Goal: Information Seeking & Learning: Learn about a topic

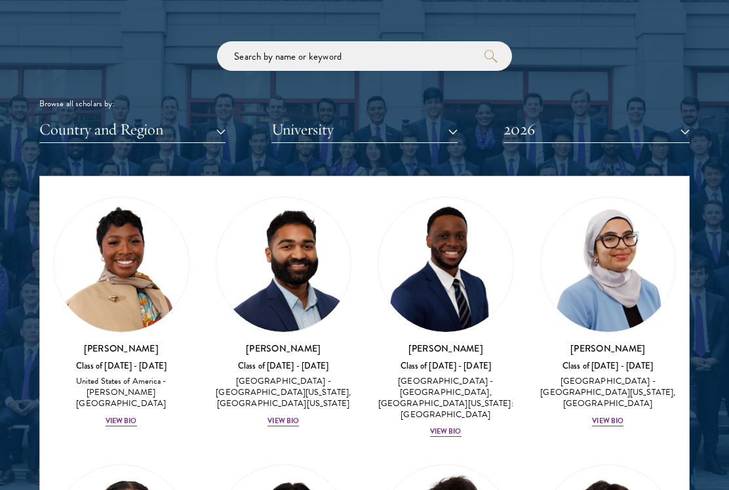
scroll to position [799, 0]
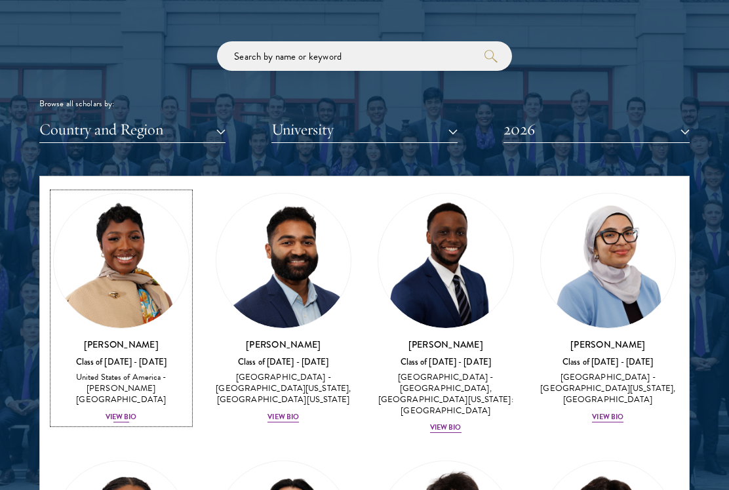
click at [104, 303] on img at bounding box center [121, 260] width 135 height 135
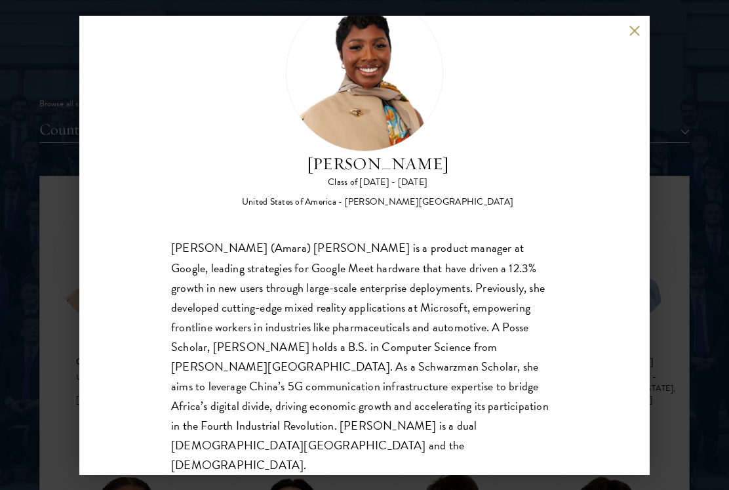
scroll to position [60, 0]
click at [501, 378] on div "[PERSON_NAME] (Amara) [PERSON_NAME] is a product manager at Google, leading str…" at bounding box center [364, 357] width 387 height 237
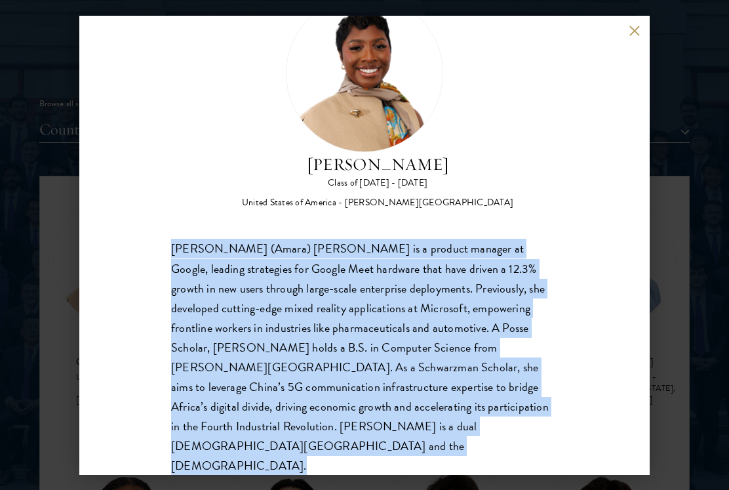
click at [403, 316] on div "[PERSON_NAME] (Amara) [PERSON_NAME] is a product manager at Google, leading str…" at bounding box center [364, 357] width 387 height 237
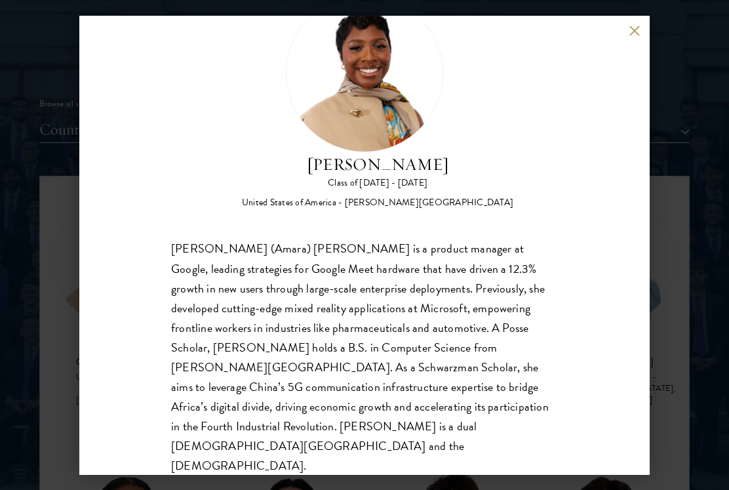
click at [403, 316] on div "[PERSON_NAME] (Amara) [PERSON_NAME] is a product manager at Google, leading str…" at bounding box center [364, 357] width 387 height 237
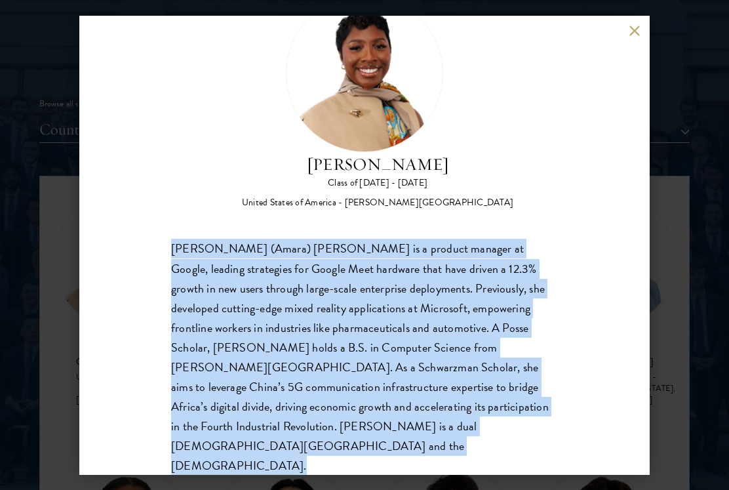
click at [351, 309] on div "[PERSON_NAME] (Amara) [PERSON_NAME] is a product manager at Google, leading str…" at bounding box center [364, 357] width 387 height 237
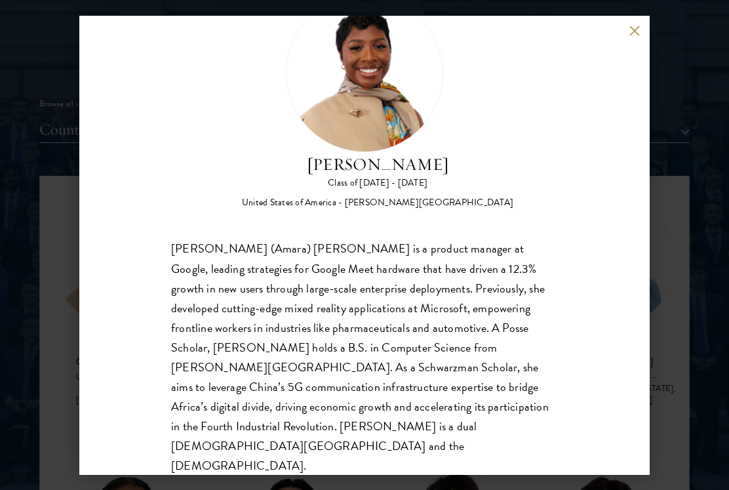
click at [351, 309] on div "[PERSON_NAME] (Amara) [PERSON_NAME] is a product manager at Google, leading str…" at bounding box center [364, 357] width 387 height 237
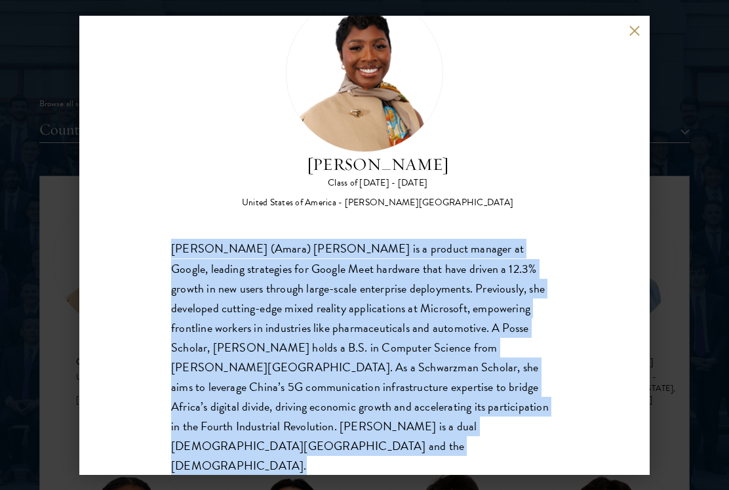
click at [351, 309] on div "[PERSON_NAME] (Amara) [PERSON_NAME] is a product manager at Google, leading str…" at bounding box center [364, 357] width 387 height 237
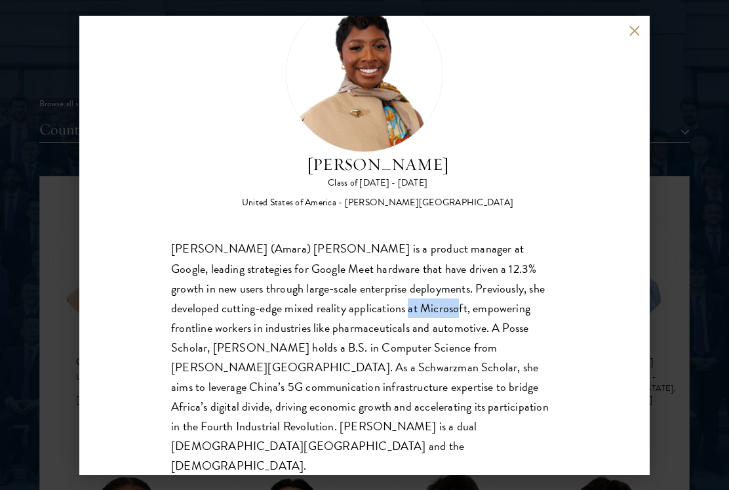
click at [351, 309] on div "[PERSON_NAME] (Amara) [PERSON_NAME] is a product manager at Google, leading str…" at bounding box center [364, 357] width 387 height 237
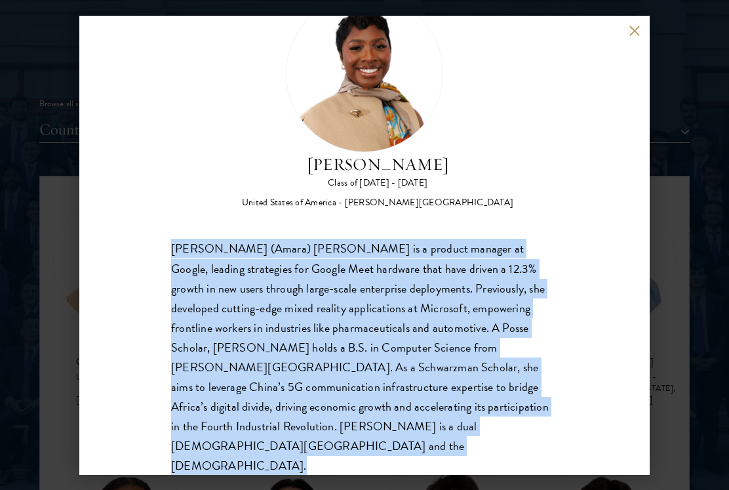
click at [343, 362] on div "[PERSON_NAME] (Amara) [PERSON_NAME] is a product manager at Google, leading str…" at bounding box center [364, 357] width 387 height 237
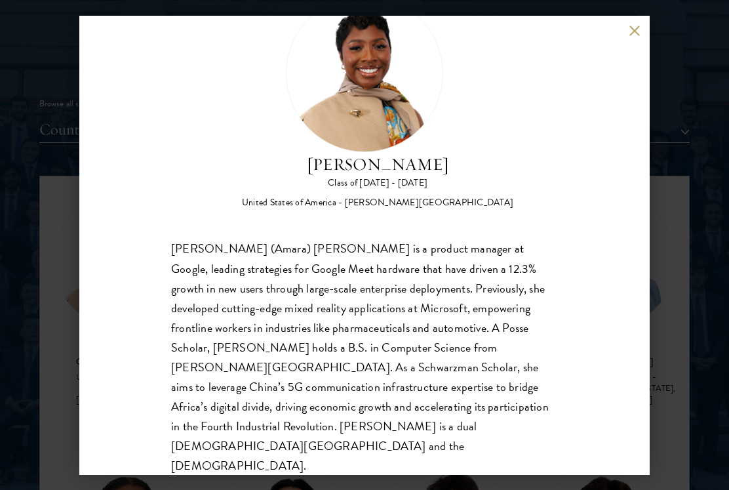
click at [343, 362] on div "[PERSON_NAME] (Amara) [PERSON_NAME] is a product manager at Google, leading str…" at bounding box center [364, 357] width 387 height 237
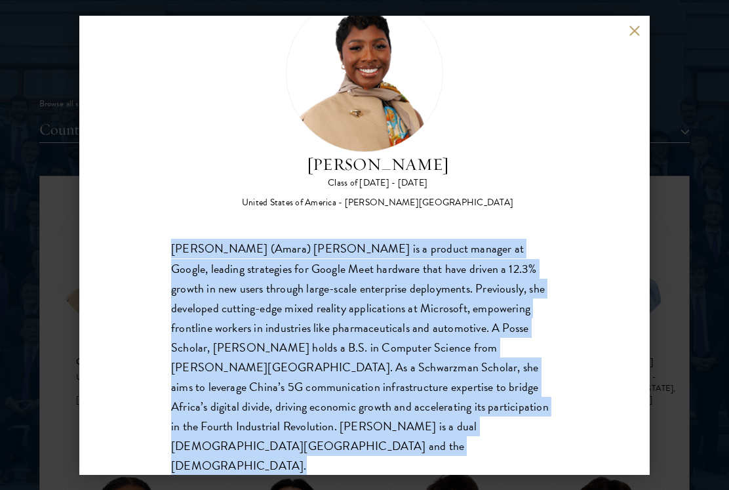
click at [353, 393] on div "[PERSON_NAME] (Amara) [PERSON_NAME] is a product manager at Google, leading str…" at bounding box center [364, 357] width 387 height 237
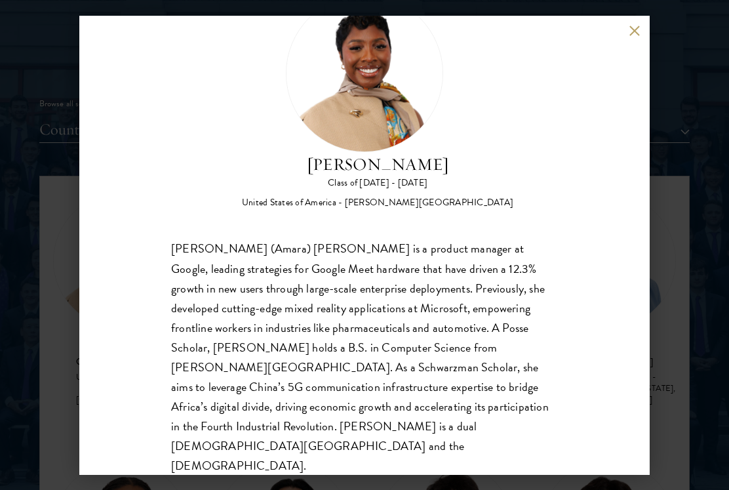
click at [353, 393] on div "[PERSON_NAME] (Amara) [PERSON_NAME] is a product manager at Google, leading str…" at bounding box center [364, 357] width 387 height 237
